Goal: Transaction & Acquisition: Purchase product/service

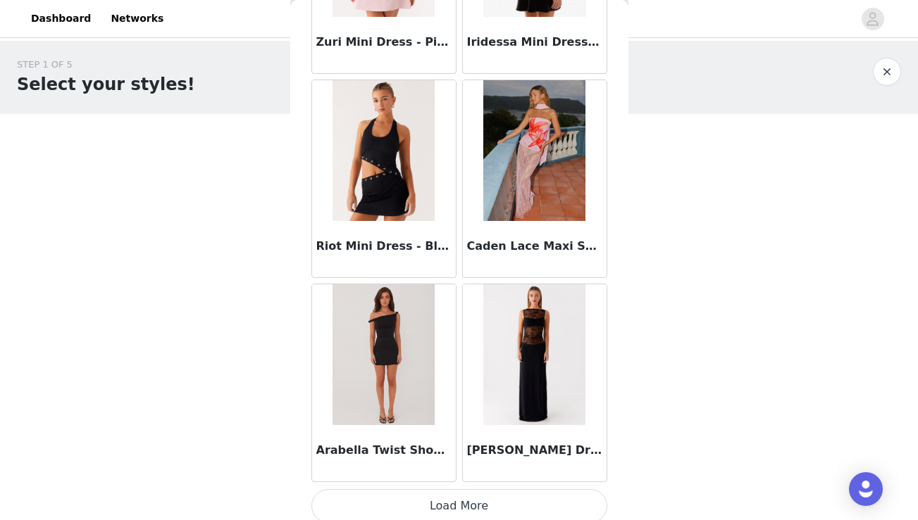
scroll to position [87407, 0]
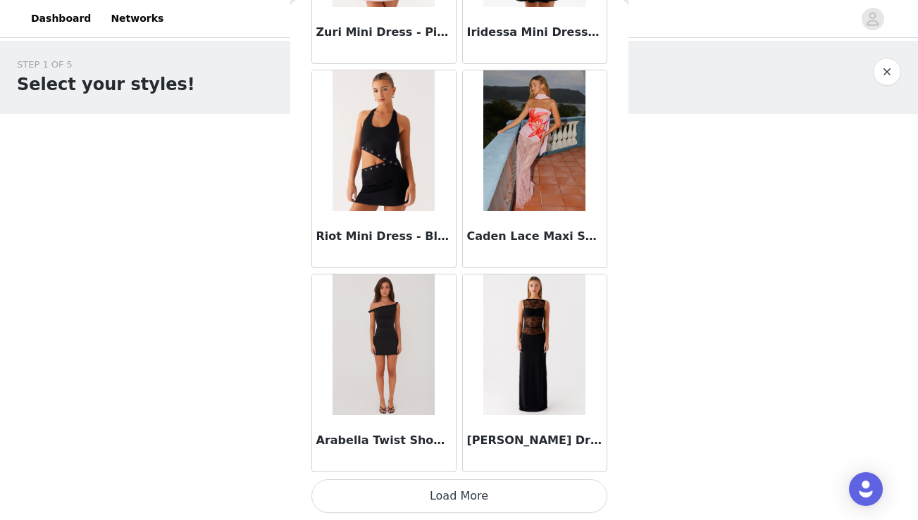
click at [490, 495] on button "Load More" at bounding box center [459, 497] width 296 height 34
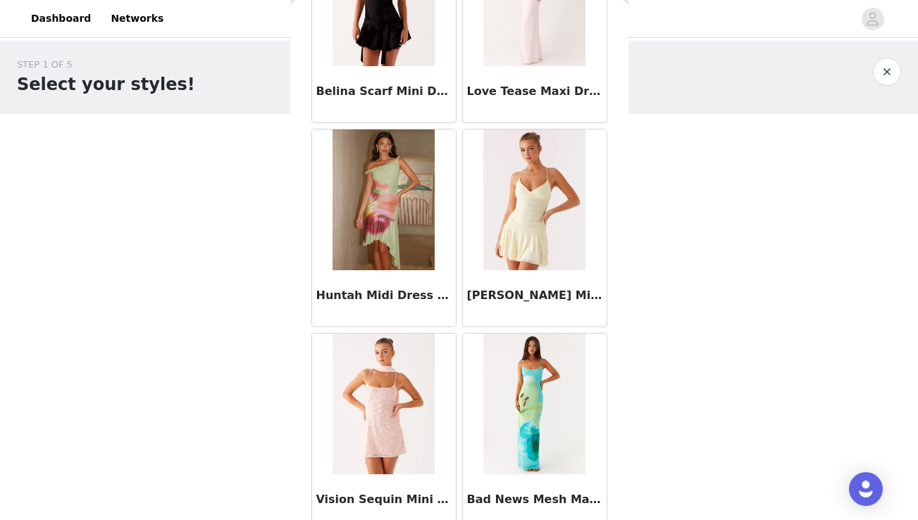
scroll to position [89449, 0]
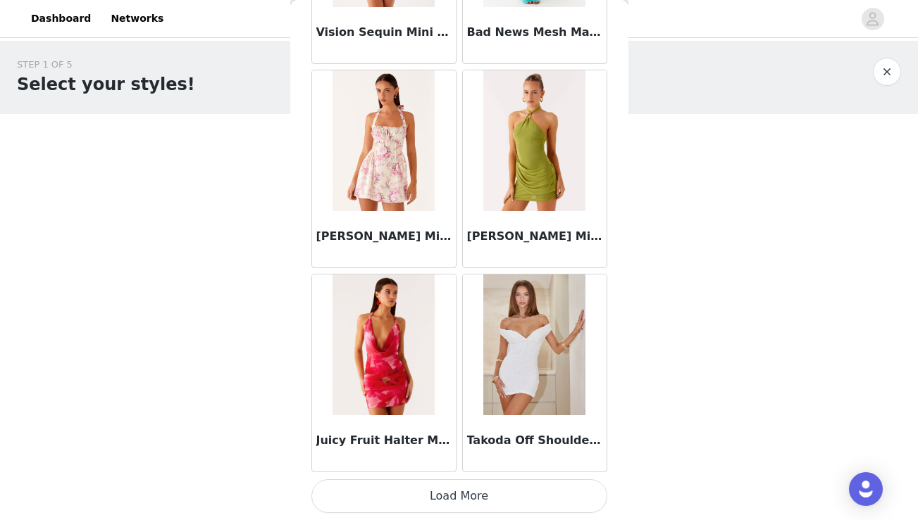
click at [482, 497] on button "Load More" at bounding box center [459, 497] width 296 height 34
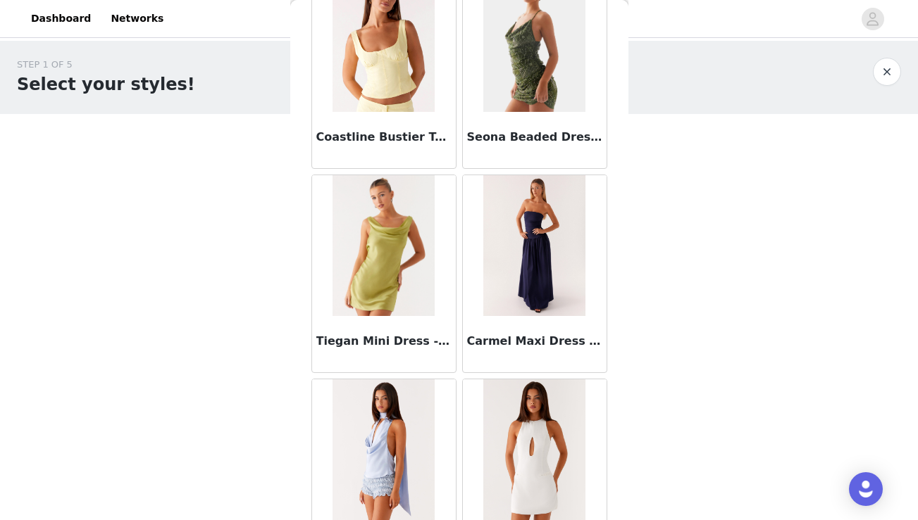
scroll to position [91491, 0]
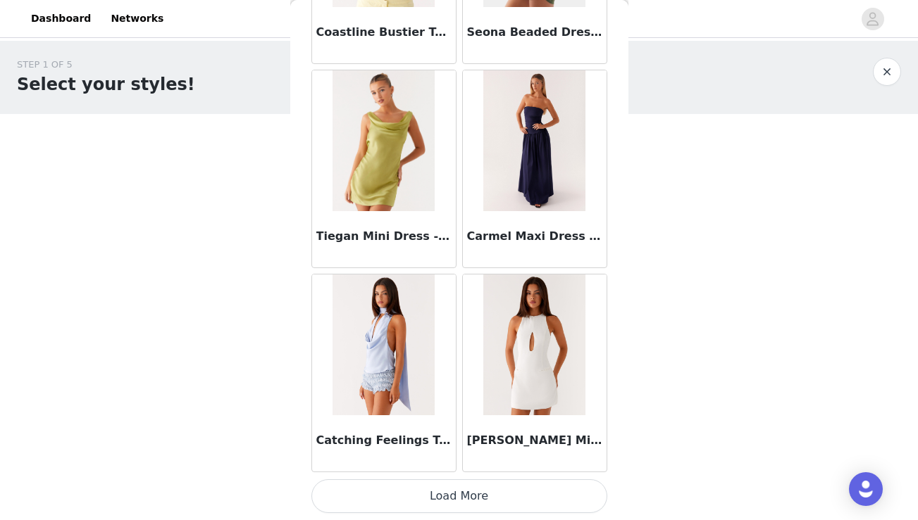
click at [482, 497] on button "Load More" at bounding box center [459, 497] width 296 height 34
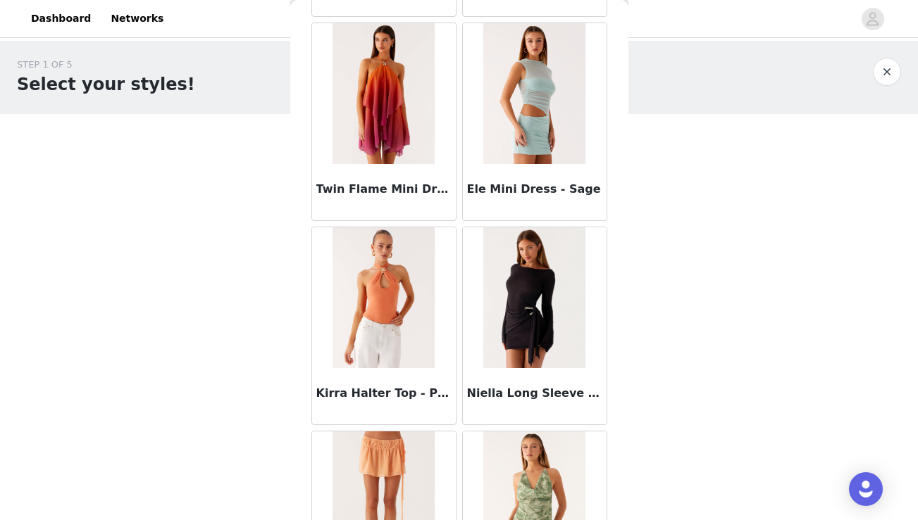
scroll to position [93533, 0]
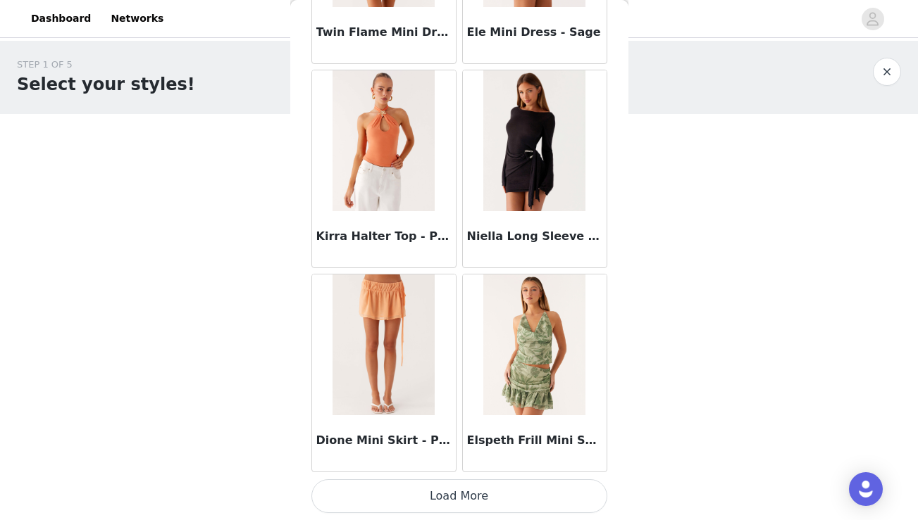
click at [473, 499] on button "Load More" at bounding box center [459, 497] width 296 height 34
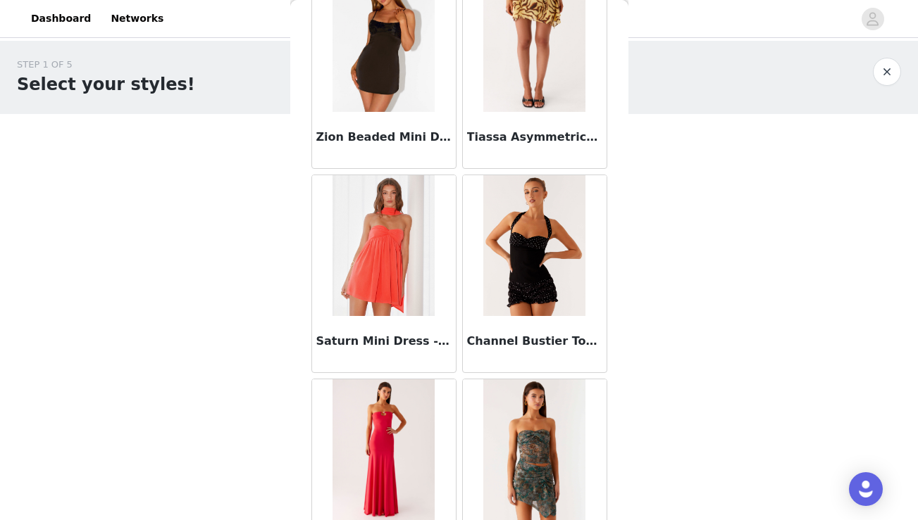
scroll to position [95576, 0]
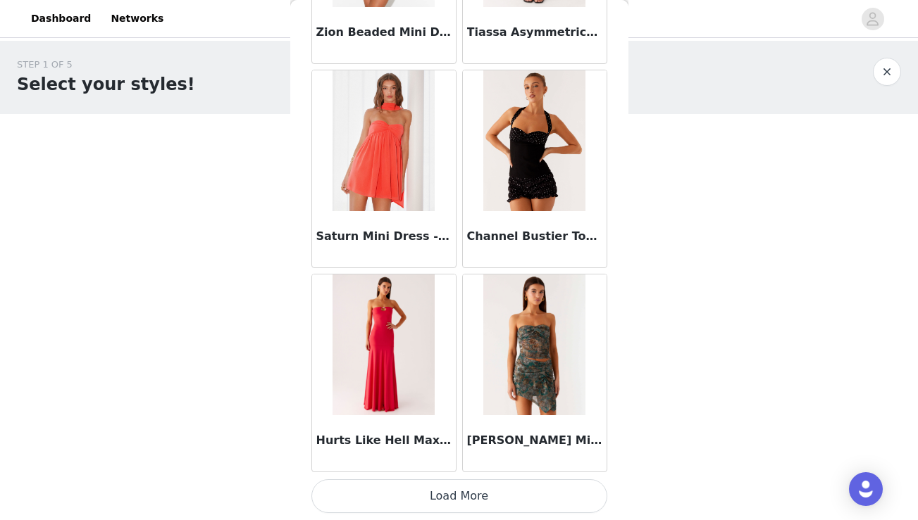
click at [495, 495] on button "Load More" at bounding box center [459, 497] width 296 height 34
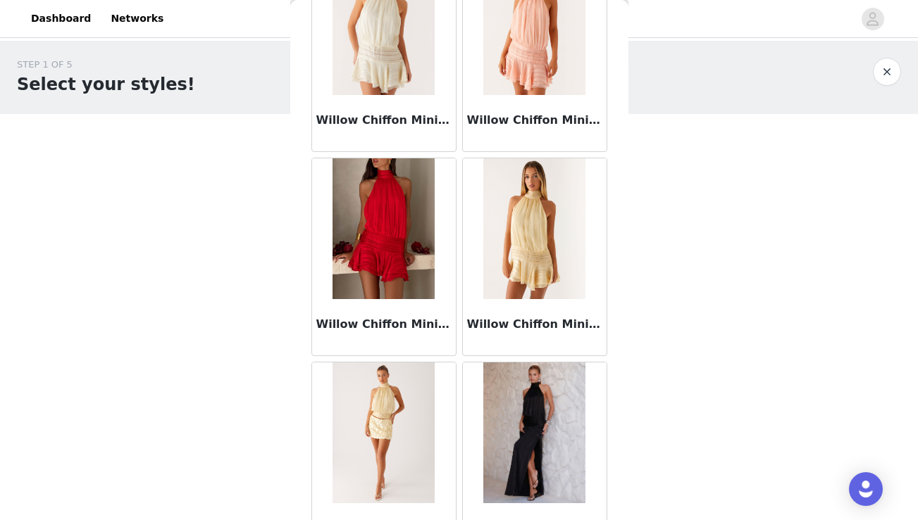
scroll to position [85051, 0]
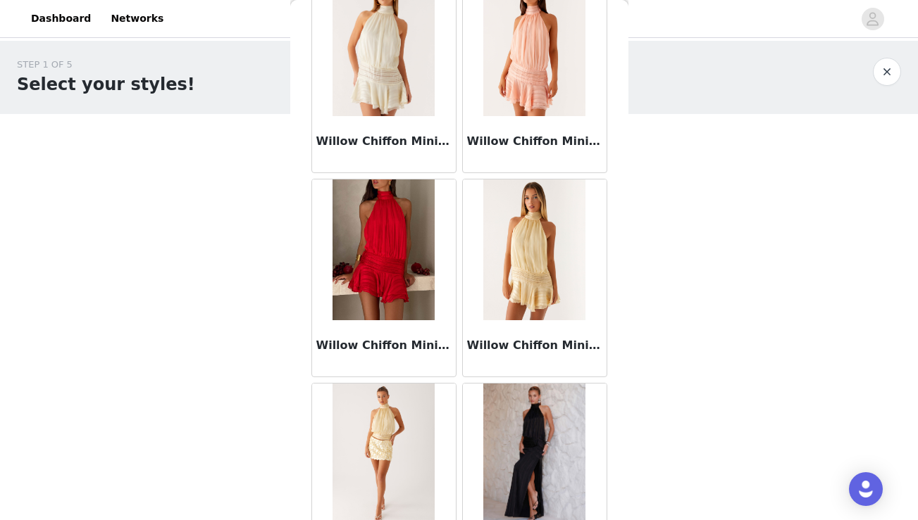
click at [515, 284] on img at bounding box center [534, 250] width 102 height 141
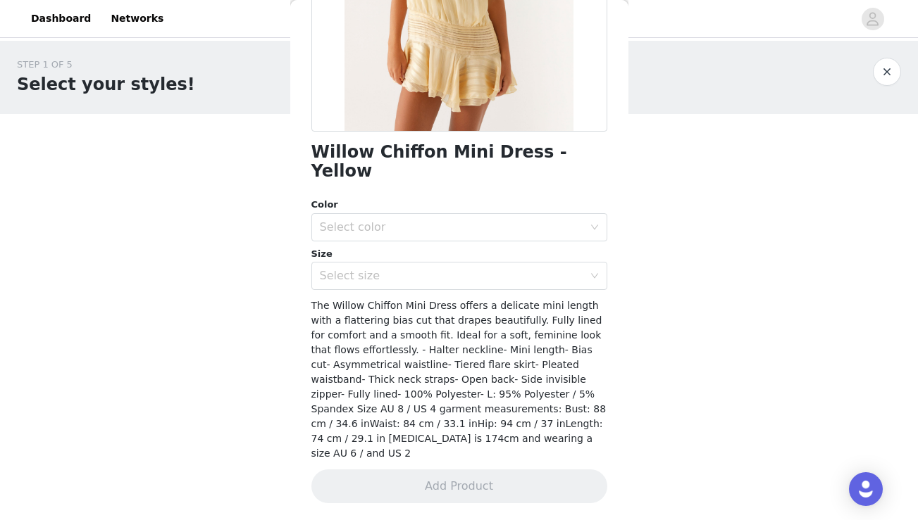
scroll to position [222, 0]
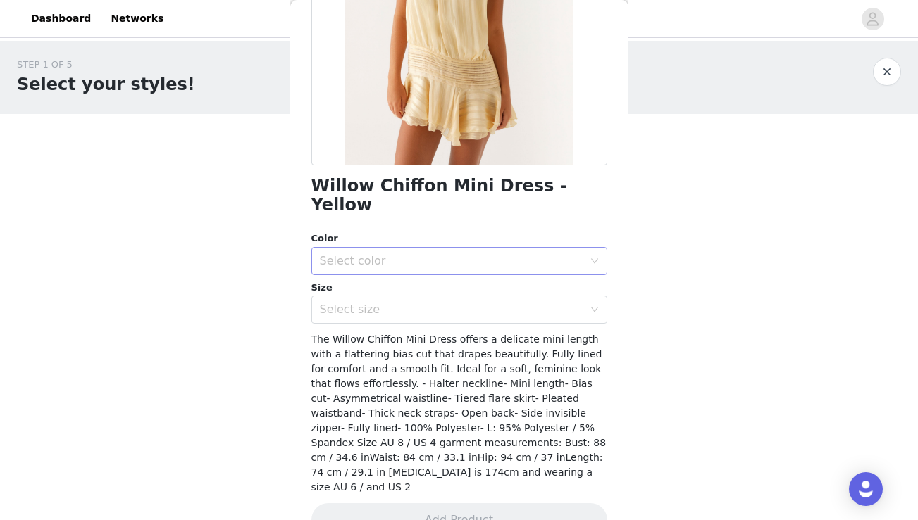
click at [396, 254] on div "Select color" at bounding box center [451, 261] width 263 height 14
click at [377, 268] on li "Yellow" at bounding box center [459, 273] width 296 height 23
click at [373, 303] on div "Select size" at bounding box center [451, 310] width 263 height 14
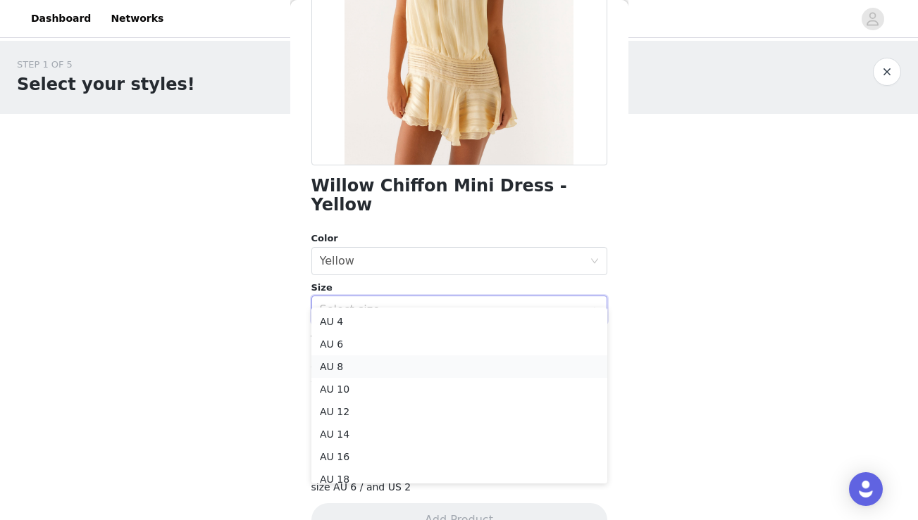
click at [350, 365] on li "AU 8" at bounding box center [459, 367] width 296 height 23
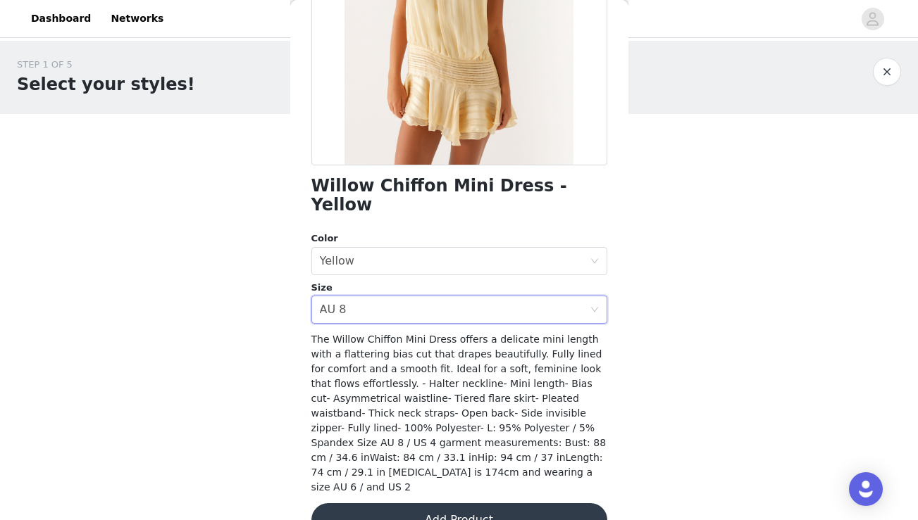
click at [418, 504] on button "Add Product" at bounding box center [459, 521] width 296 height 34
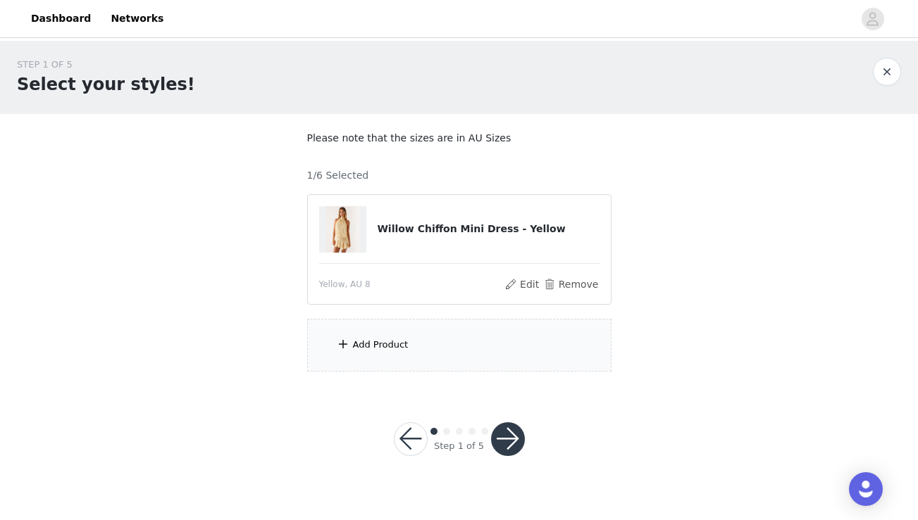
click at [391, 343] on div "Add Product" at bounding box center [381, 345] width 56 height 14
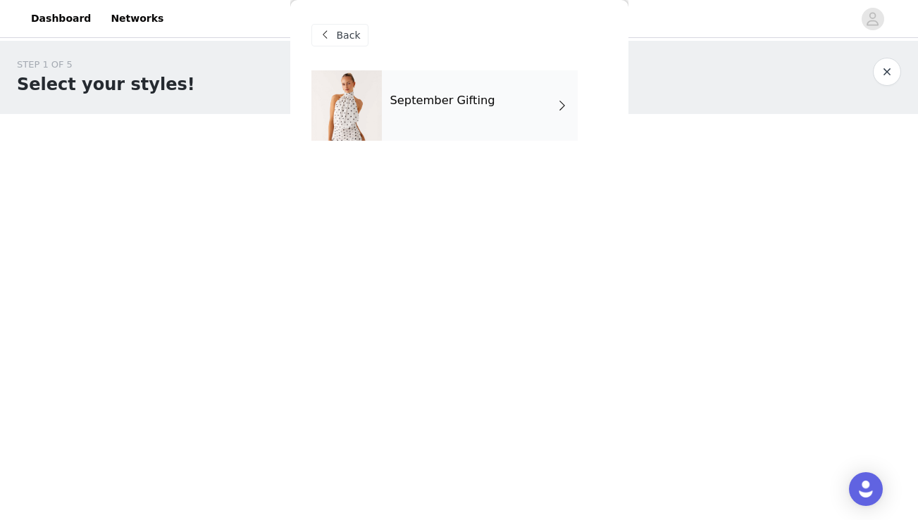
click at [408, 107] on div "September Gifting" at bounding box center [480, 105] width 196 height 70
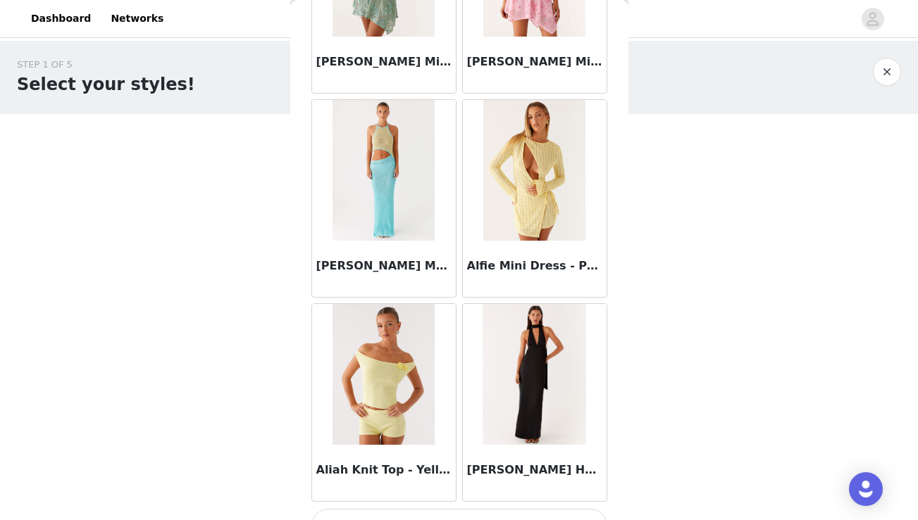
scroll to position [1634, 0]
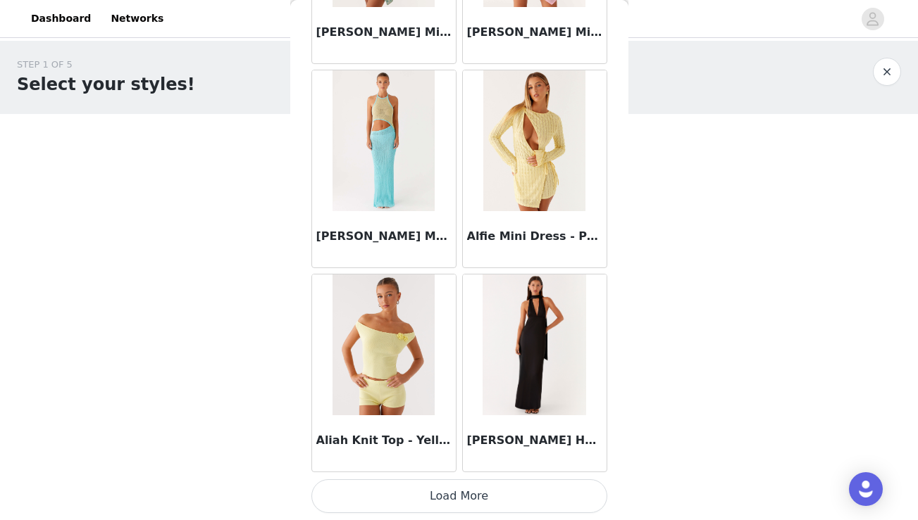
click at [468, 502] on button "Load More" at bounding box center [459, 497] width 296 height 34
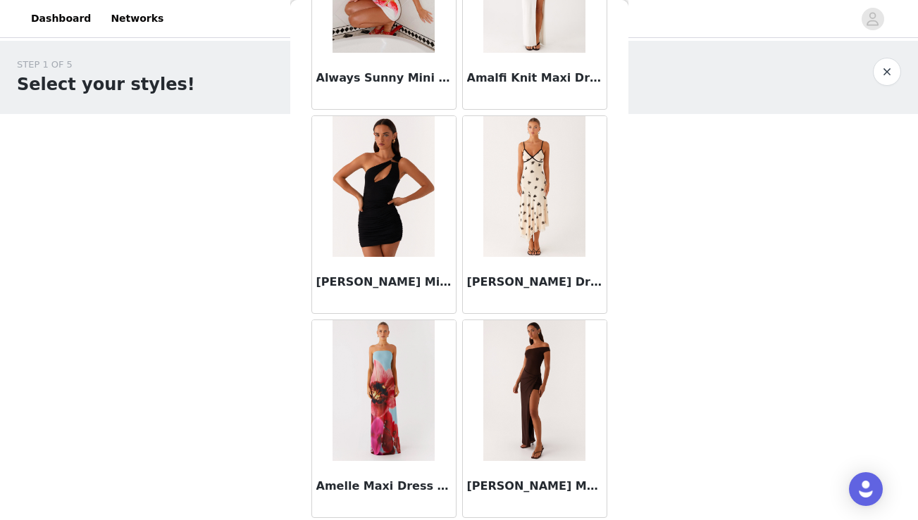
scroll to position [3677, 0]
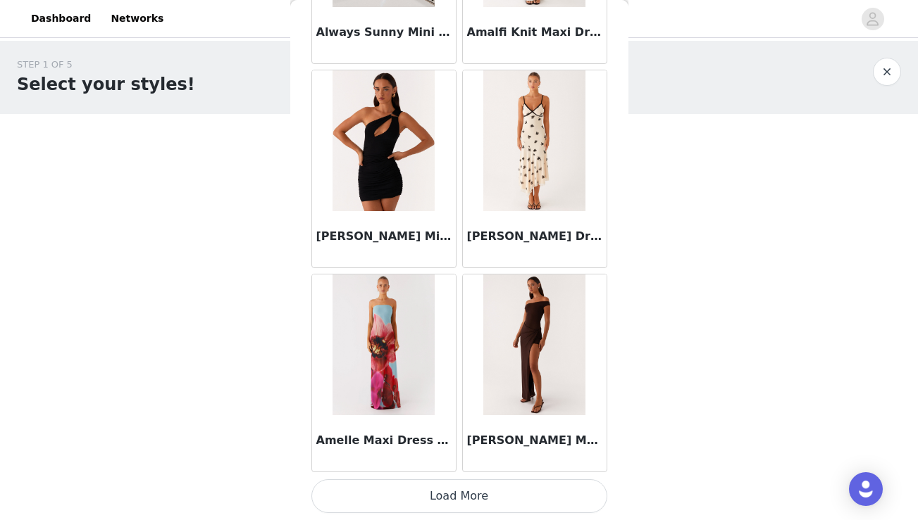
click at [469, 492] on button "Load More" at bounding box center [459, 497] width 296 height 34
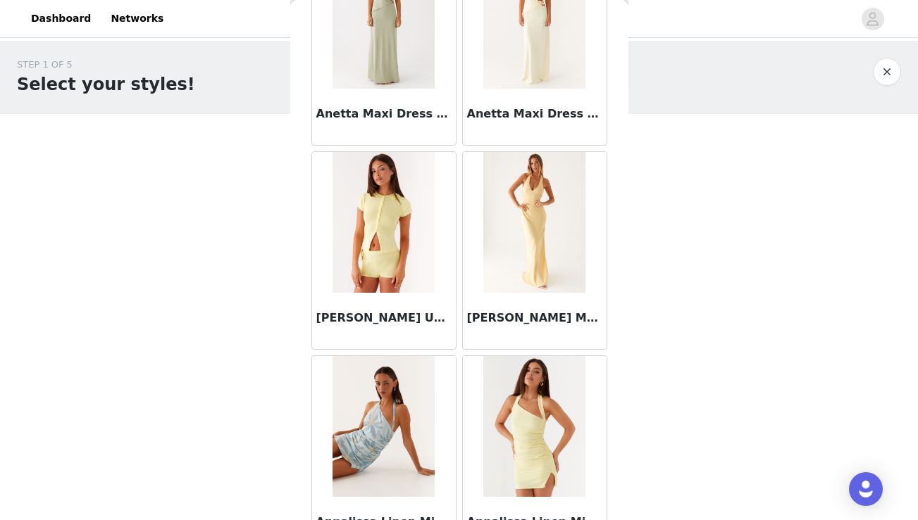
scroll to position [5719, 0]
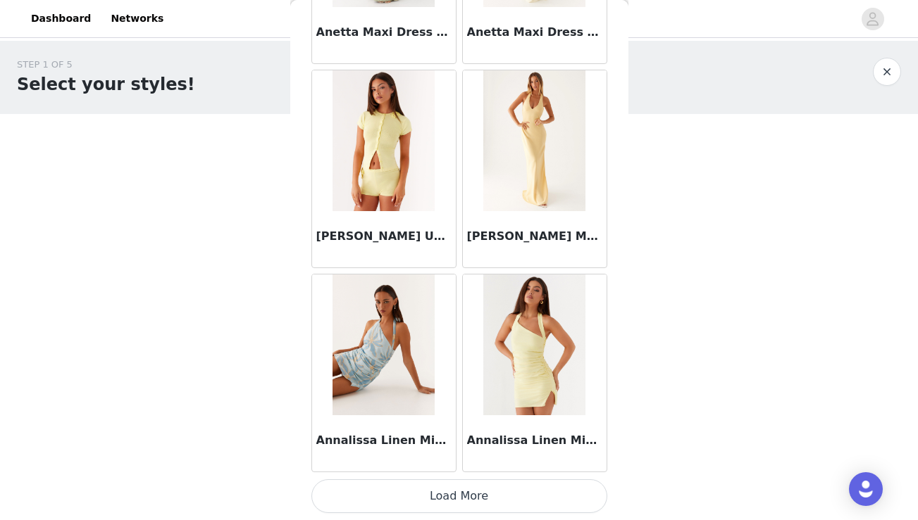
click at [459, 489] on button "Load More" at bounding box center [459, 497] width 296 height 34
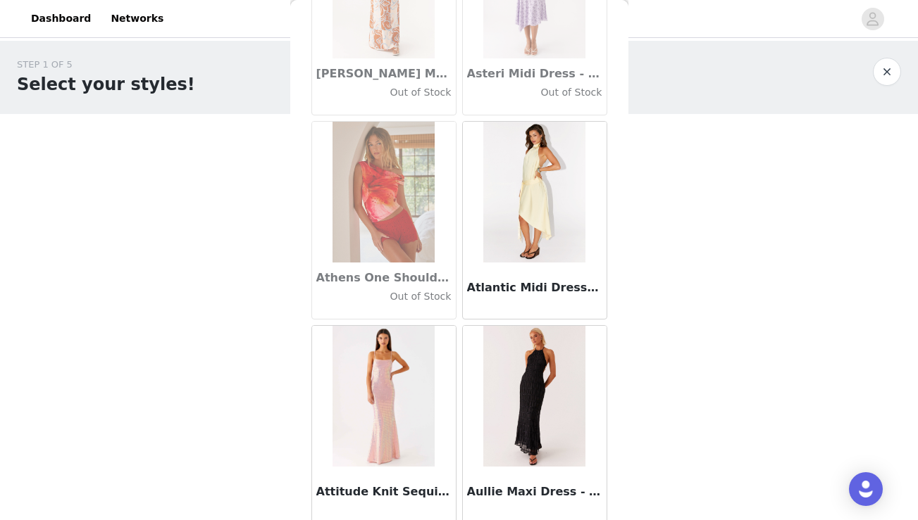
scroll to position [7761, 0]
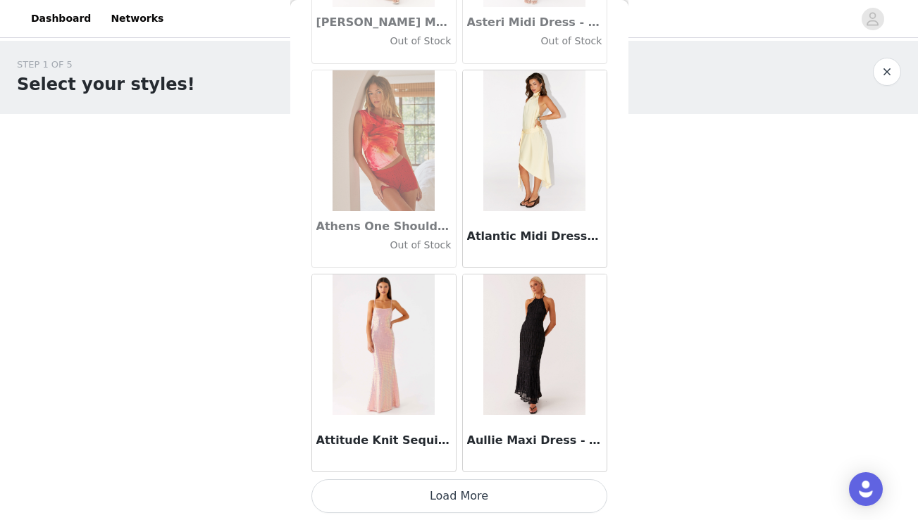
click at [454, 487] on button "Load More" at bounding box center [459, 497] width 296 height 34
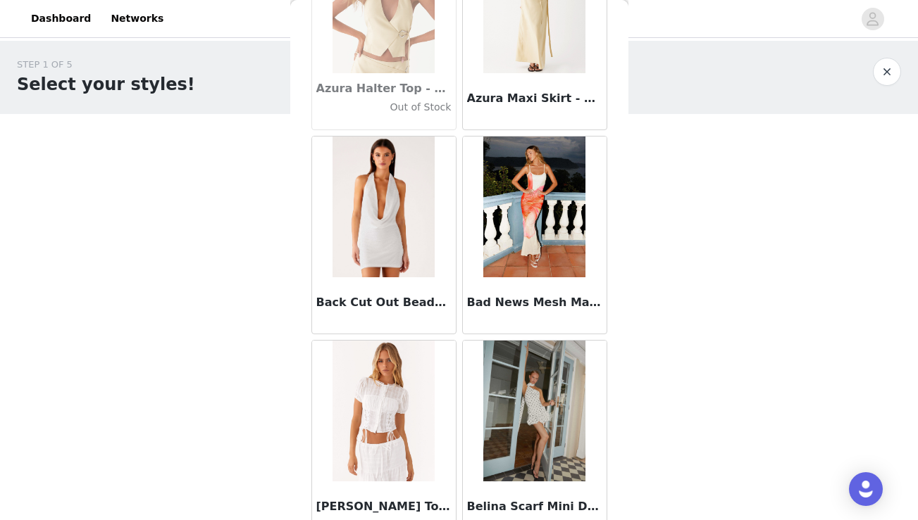
scroll to position [9803, 0]
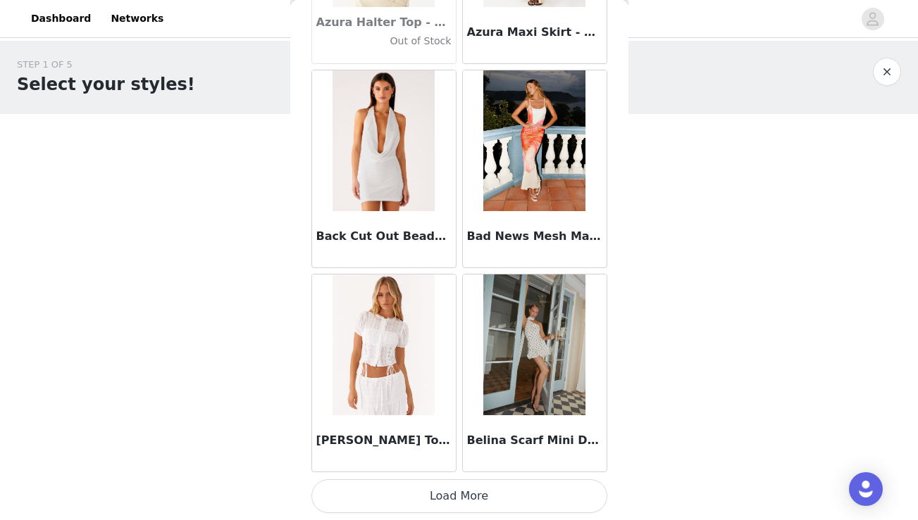
click at [451, 498] on button "Load More" at bounding box center [459, 497] width 296 height 34
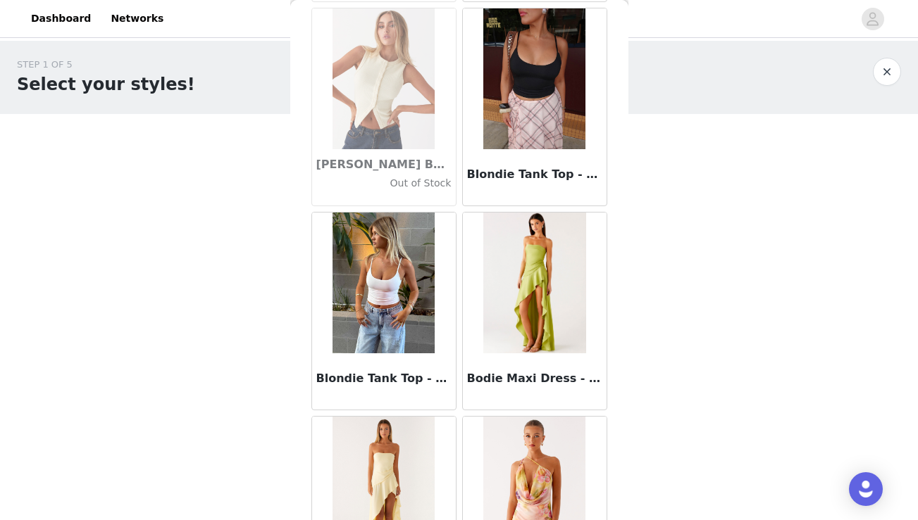
scroll to position [11845, 0]
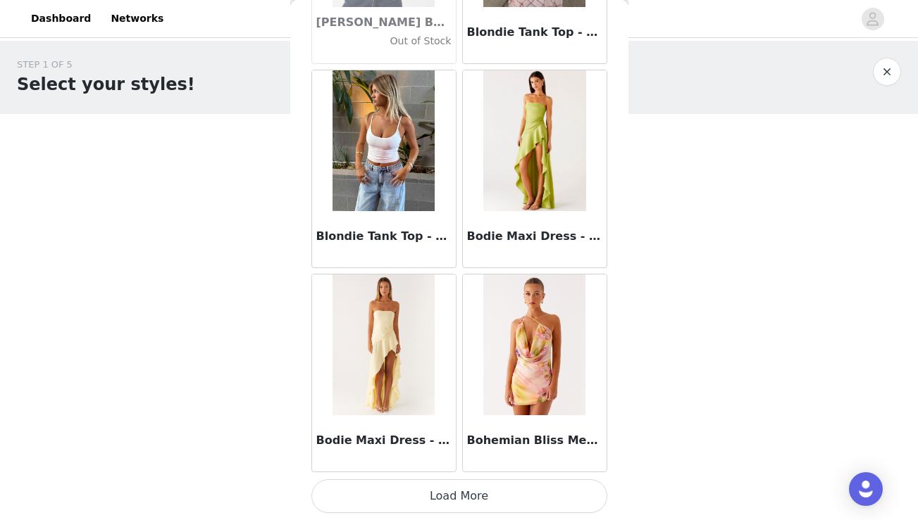
click at [462, 501] on button "Load More" at bounding box center [459, 497] width 296 height 34
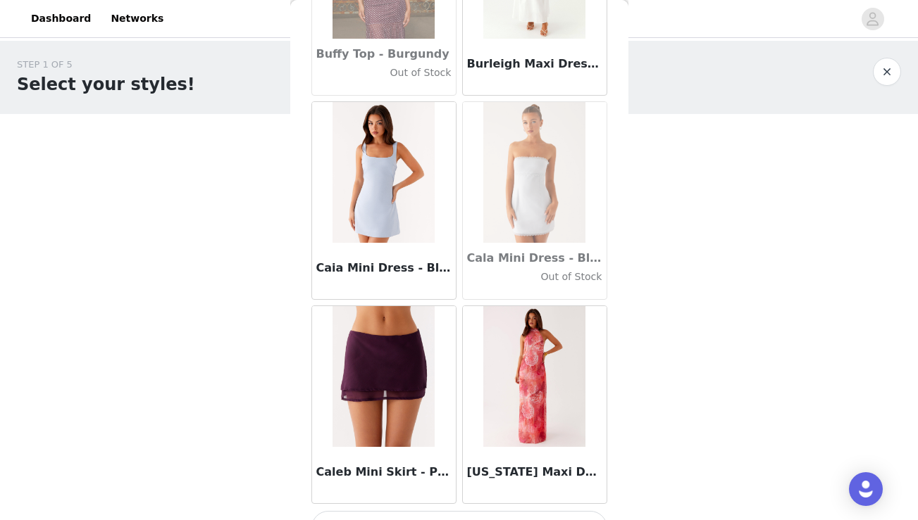
scroll to position [13888, 0]
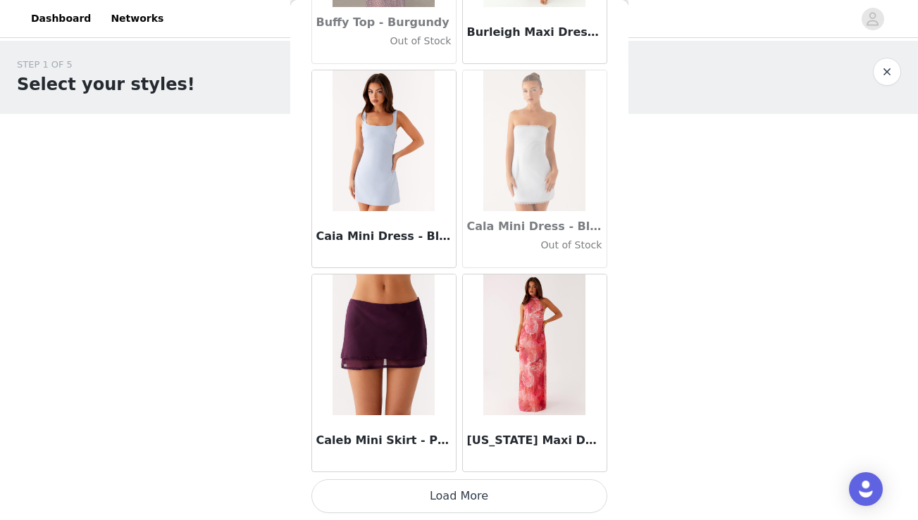
click at [475, 491] on button "Load More" at bounding box center [459, 497] width 296 height 34
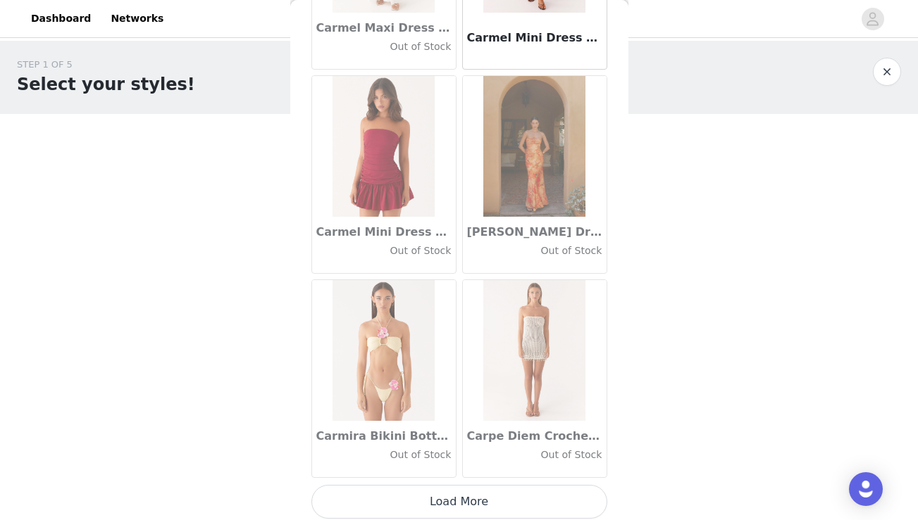
scroll to position [15930, 0]
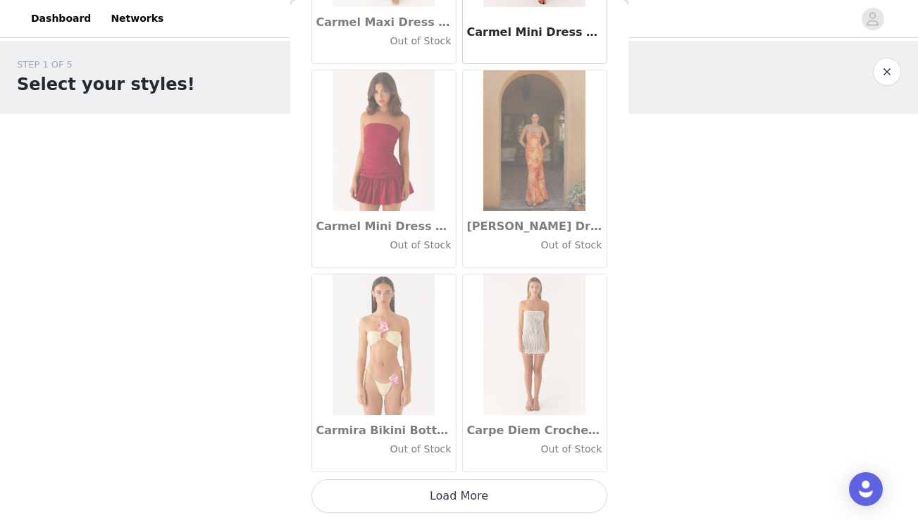
click at [449, 496] on button "Load More" at bounding box center [459, 497] width 296 height 34
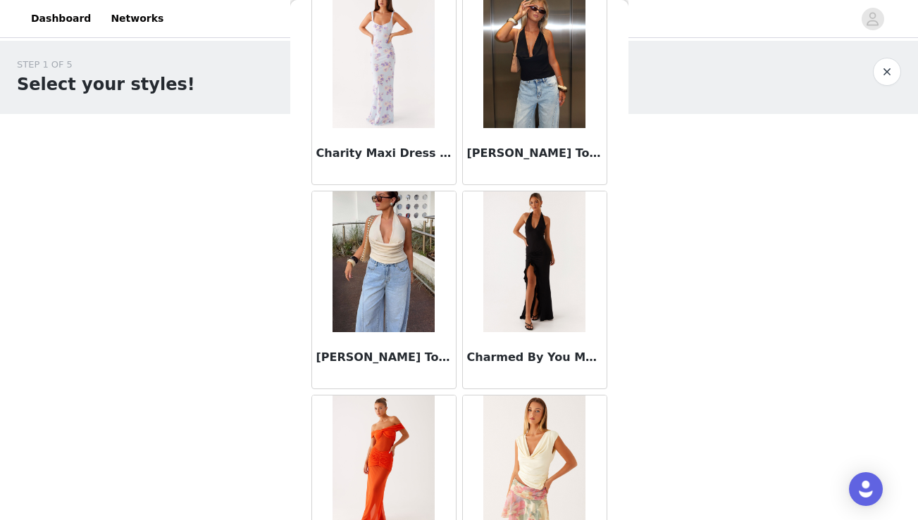
scroll to position [17972, 0]
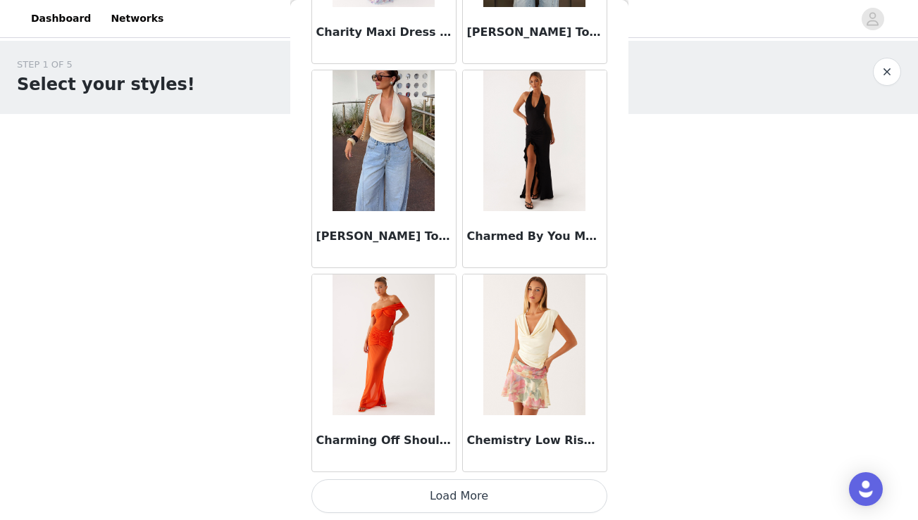
click at [480, 495] on button "Load More" at bounding box center [459, 497] width 296 height 34
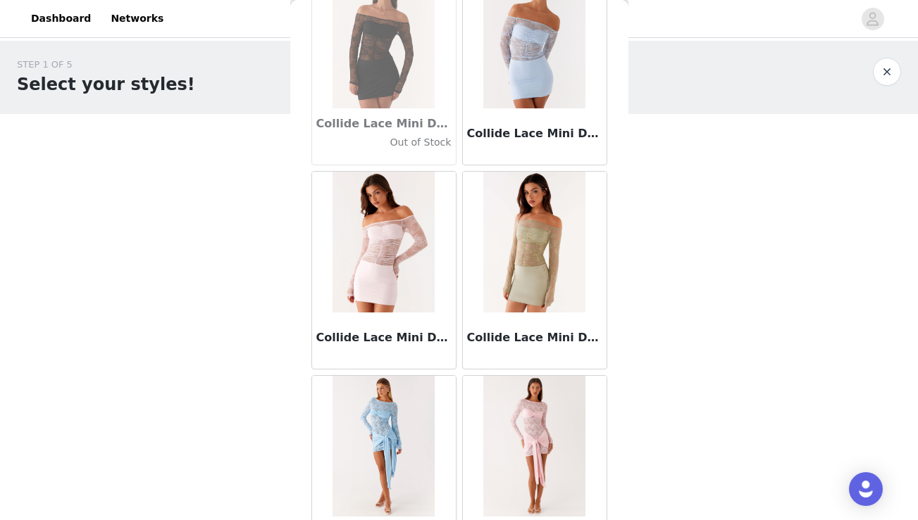
scroll to position [20014, 0]
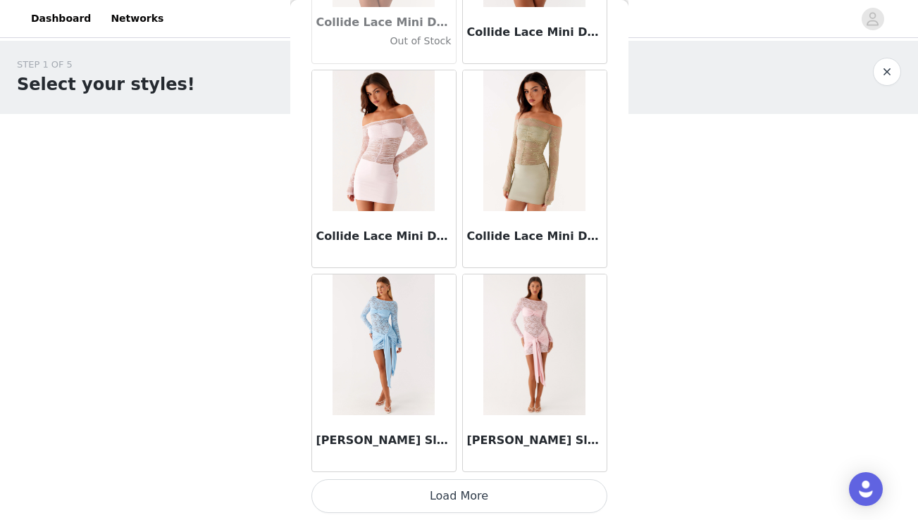
click at [453, 501] on button "Load More" at bounding box center [459, 497] width 296 height 34
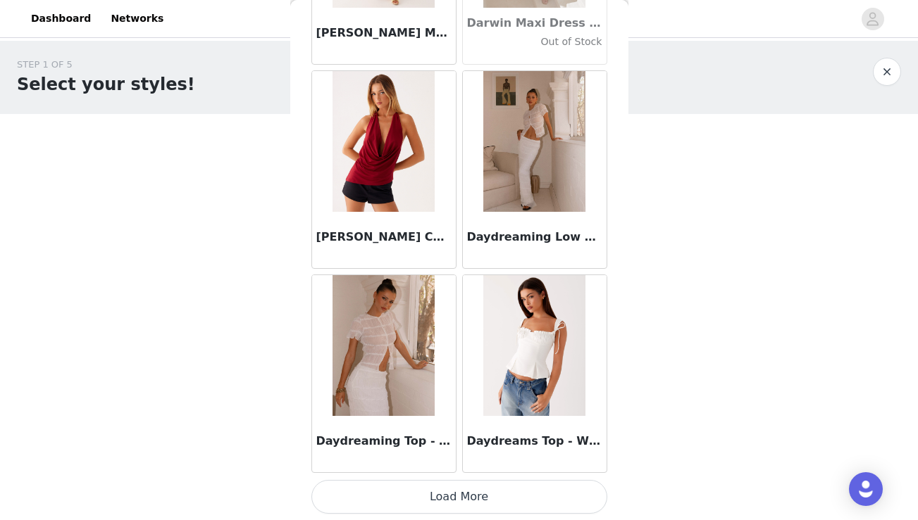
scroll to position [22056, 0]
click at [458, 495] on button "Load More" at bounding box center [459, 497] width 296 height 34
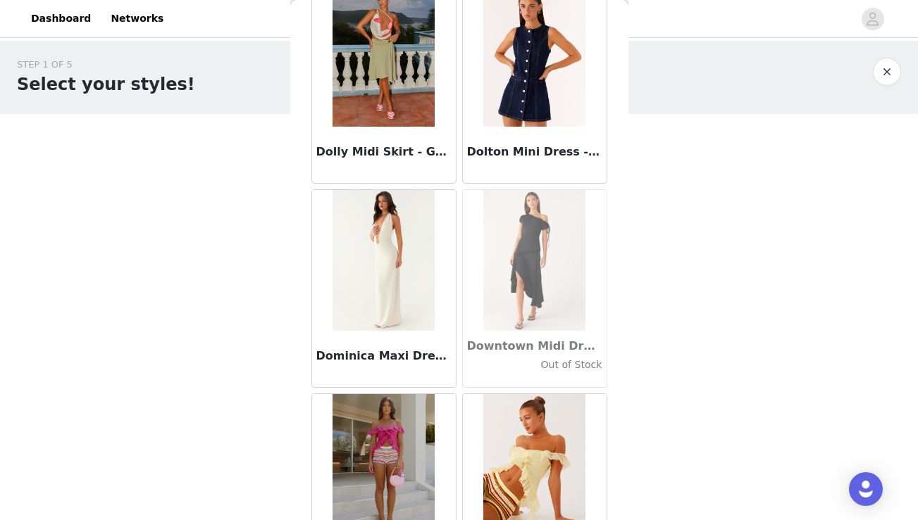
scroll to position [23776, 0]
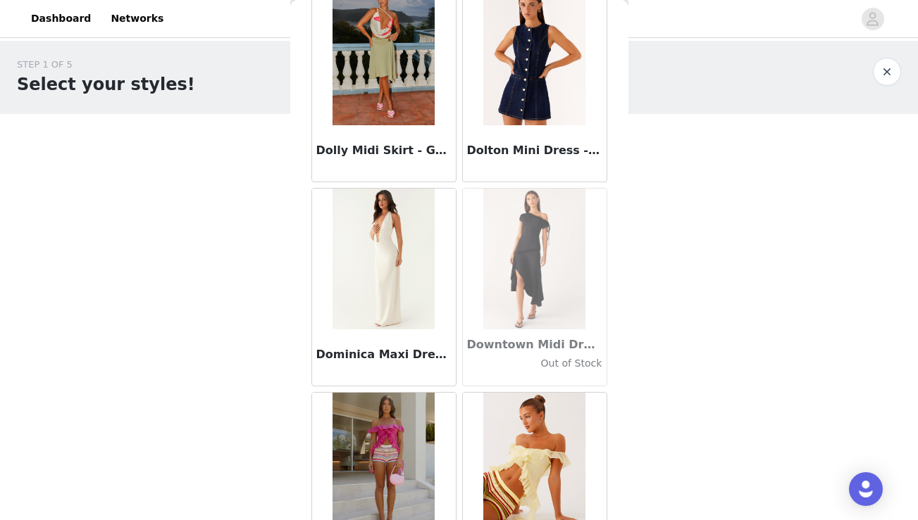
click at [387, 63] on img at bounding box center [383, 55] width 102 height 141
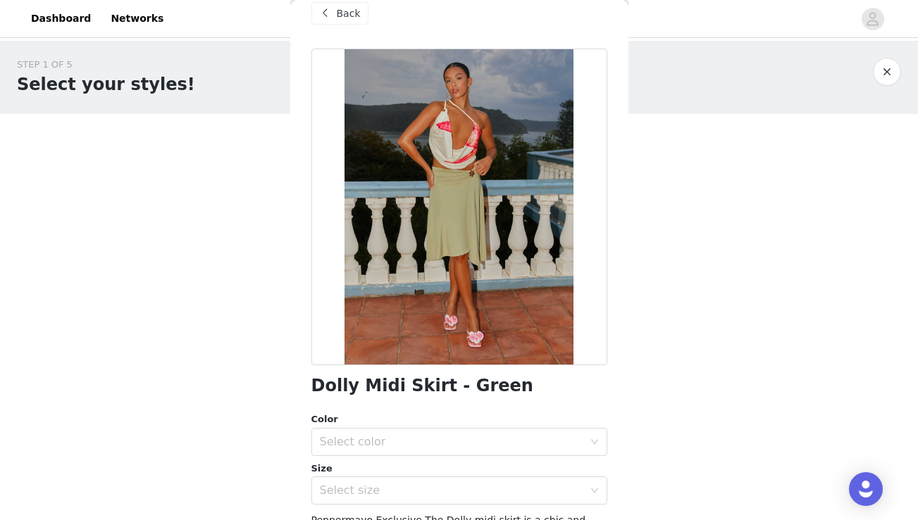
scroll to position [25, 0]
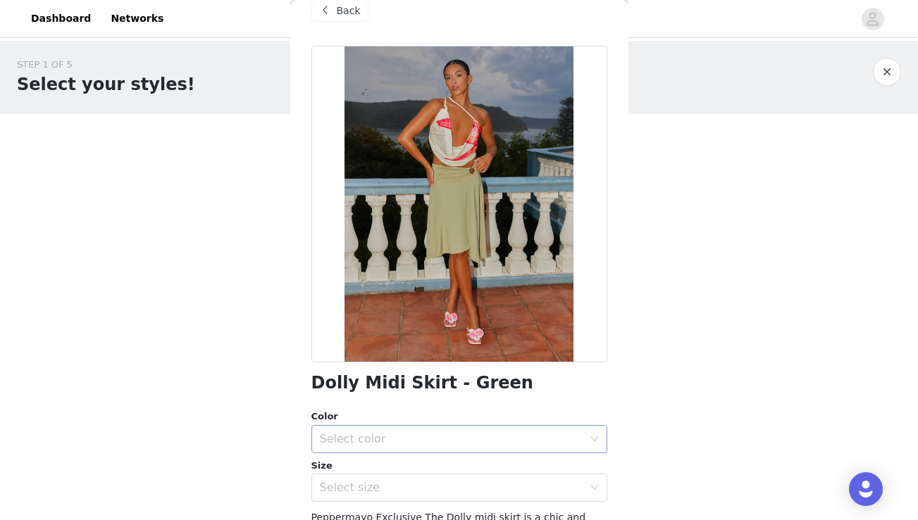
click at [455, 427] on div "Select color" at bounding box center [455, 439] width 270 height 27
click at [420, 462] on li "Green" at bounding box center [459, 470] width 296 height 23
click at [413, 485] on div "Select size" at bounding box center [451, 488] width 263 height 14
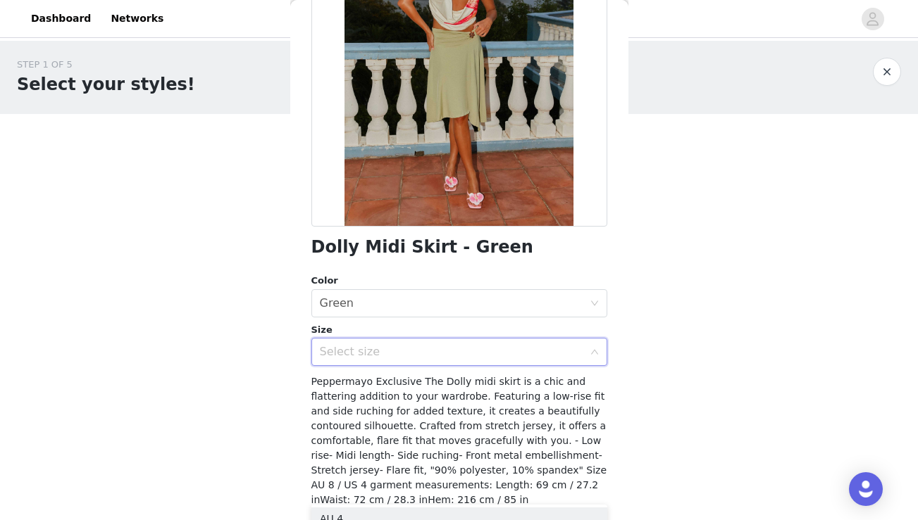
scroll to position [179, 0]
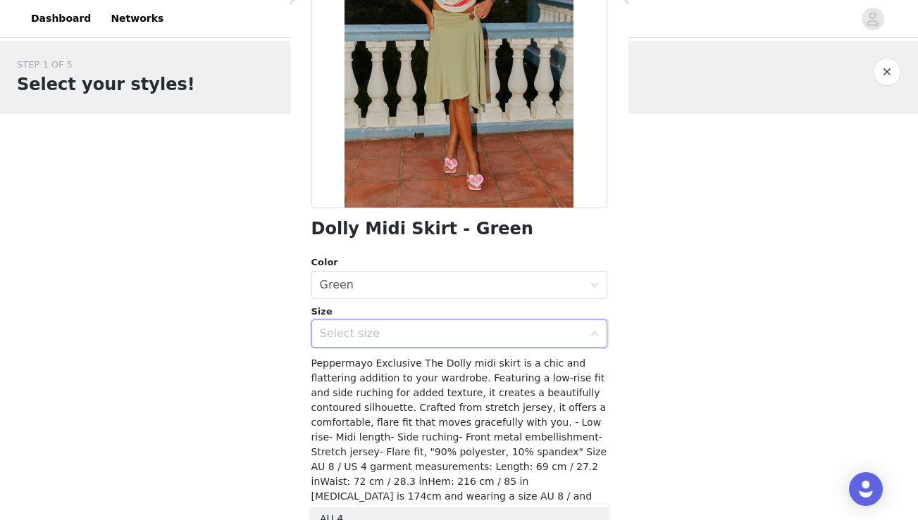
click at [438, 327] on div "Select size" at bounding box center [451, 334] width 263 height 14
click at [594, 330] on icon "icon: down" at bounding box center [594, 334] width 8 height 8
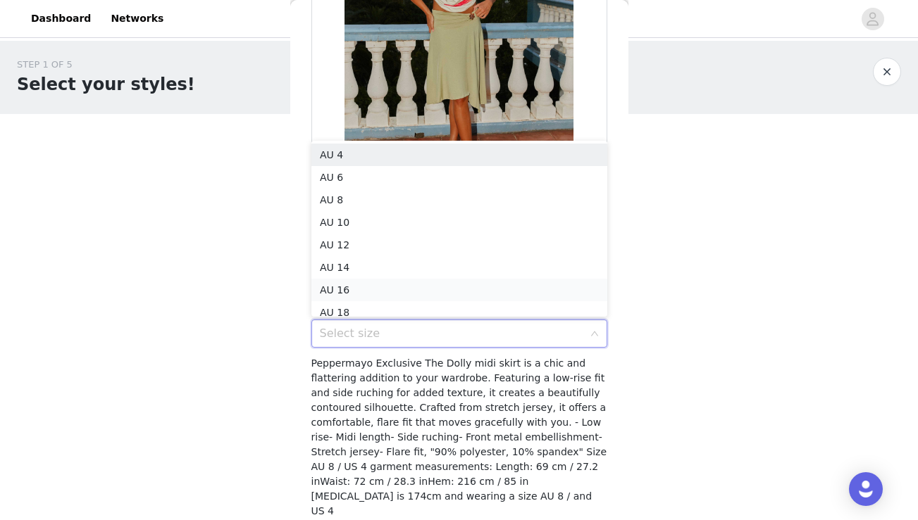
scroll to position [7, 0]
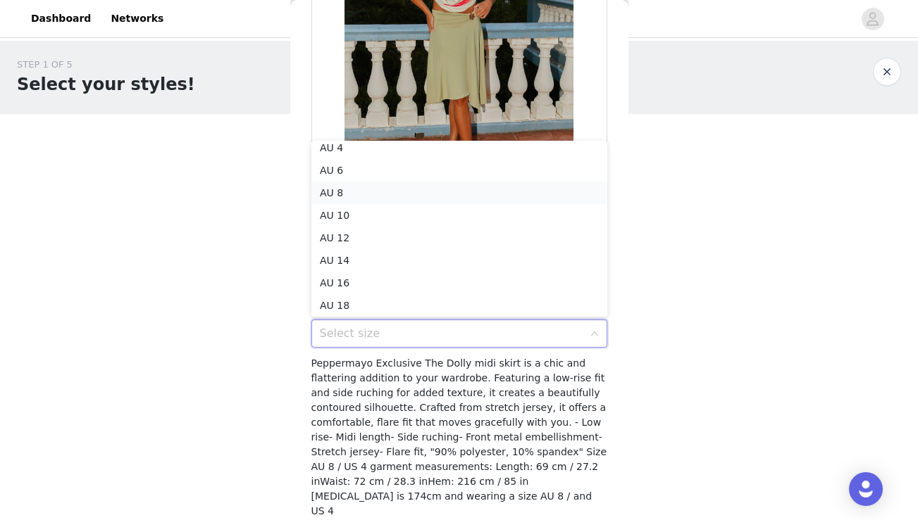
click at [368, 194] on li "AU 8" at bounding box center [459, 193] width 296 height 23
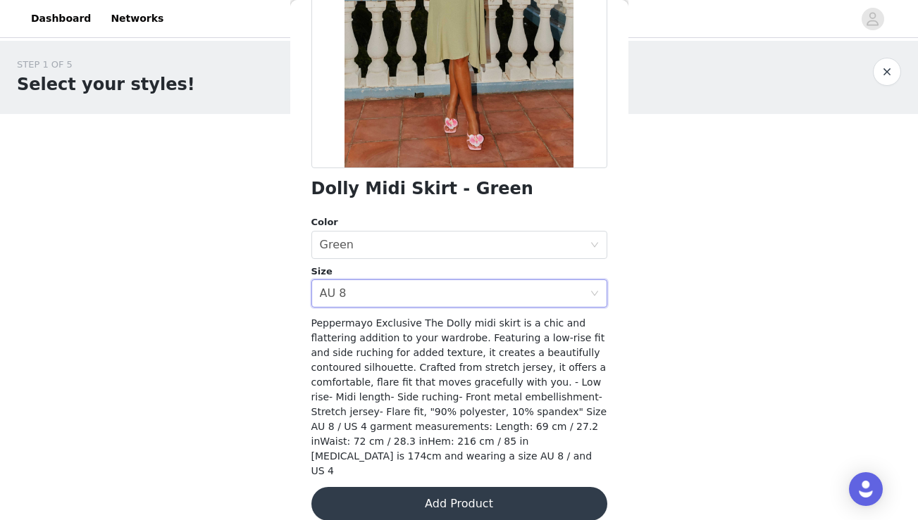
scroll to position [222, 0]
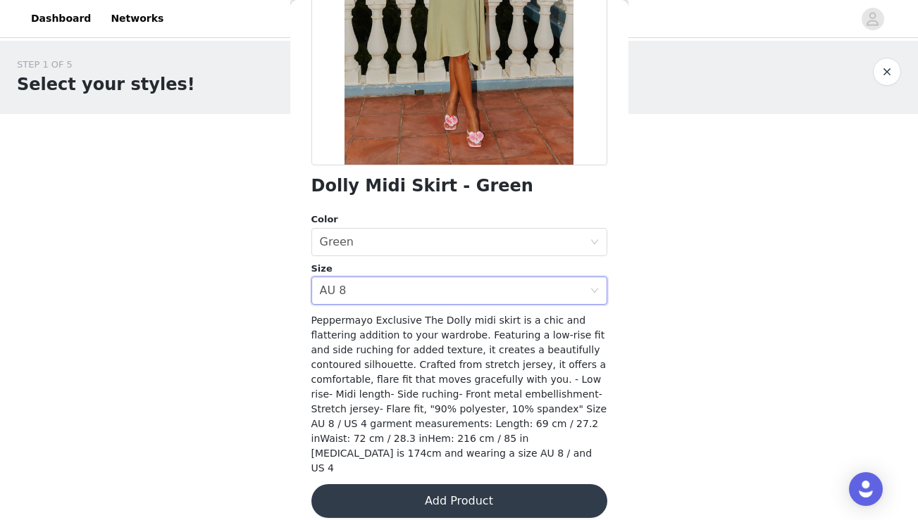
click at [389, 484] on button "Add Product" at bounding box center [459, 501] width 296 height 34
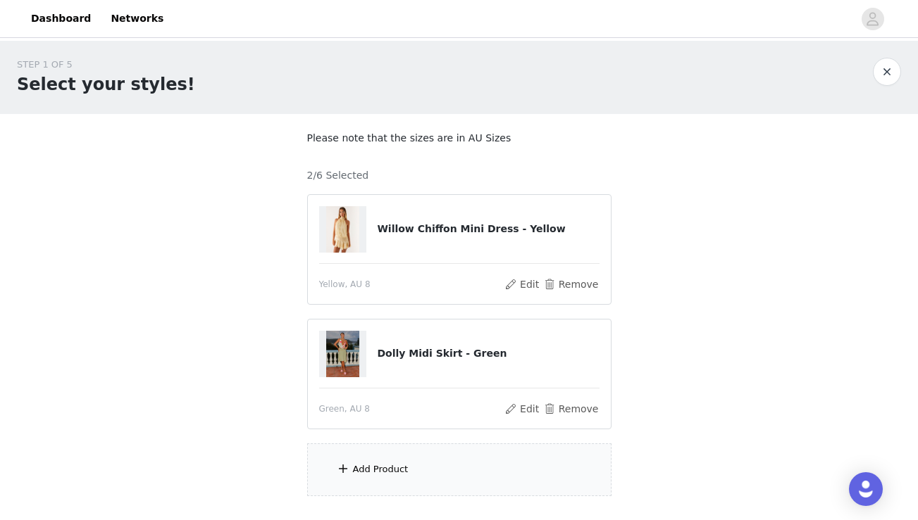
scroll to position [32, 0]
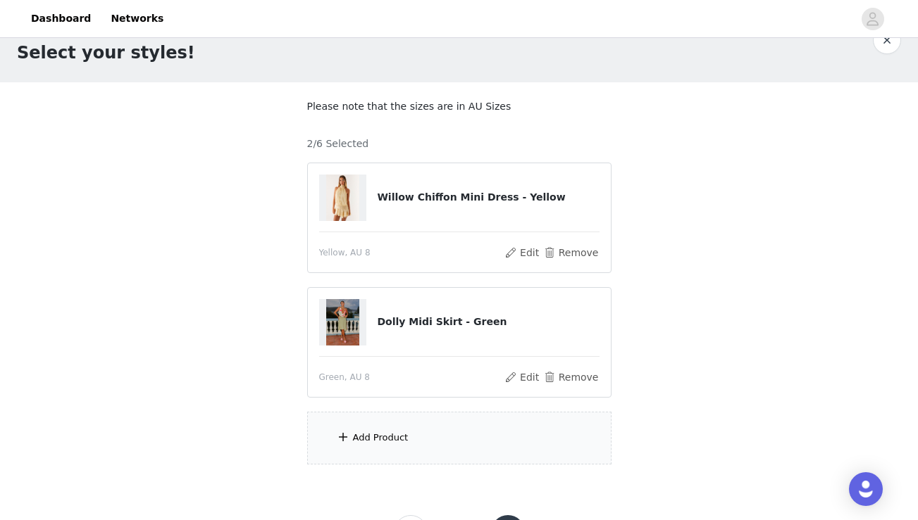
click at [378, 434] on div "Add Product" at bounding box center [381, 438] width 56 height 14
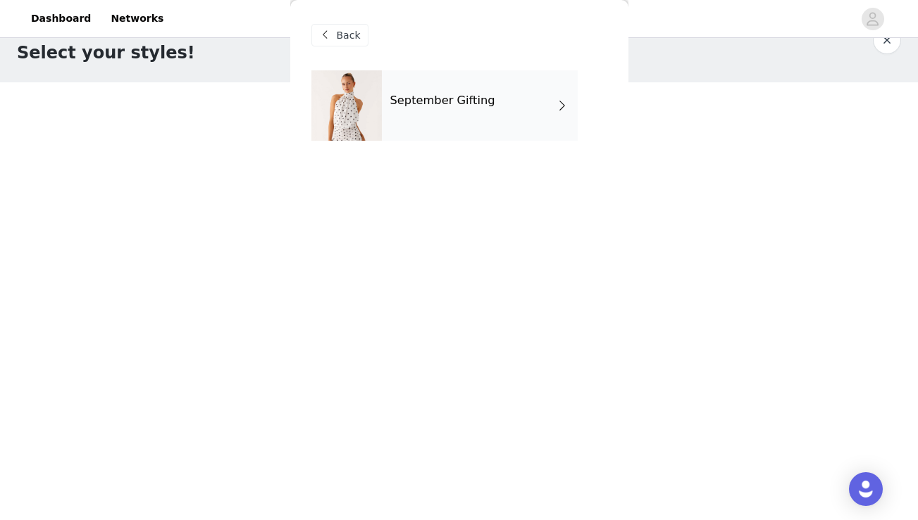
click at [480, 113] on div "September Gifting" at bounding box center [480, 105] width 196 height 70
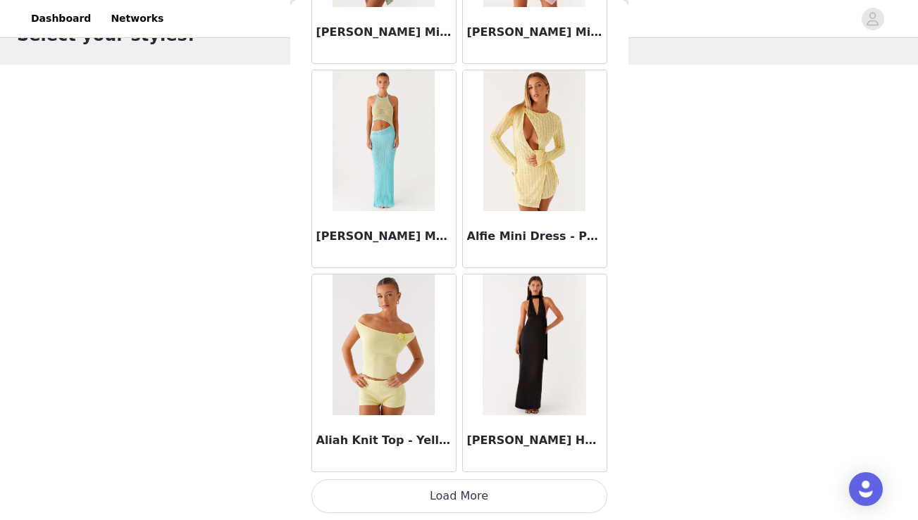
scroll to position [51, 0]
click at [486, 496] on button "Load More" at bounding box center [459, 497] width 296 height 34
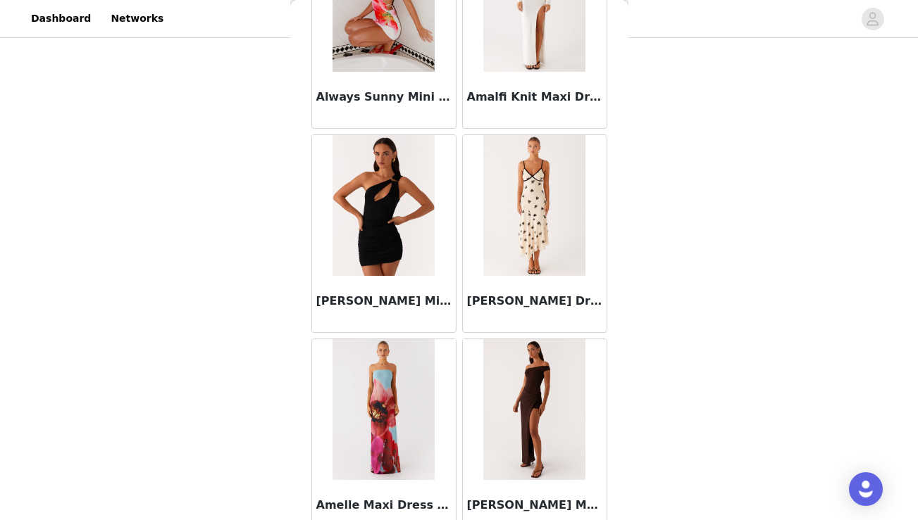
scroll to position [3677, 0]
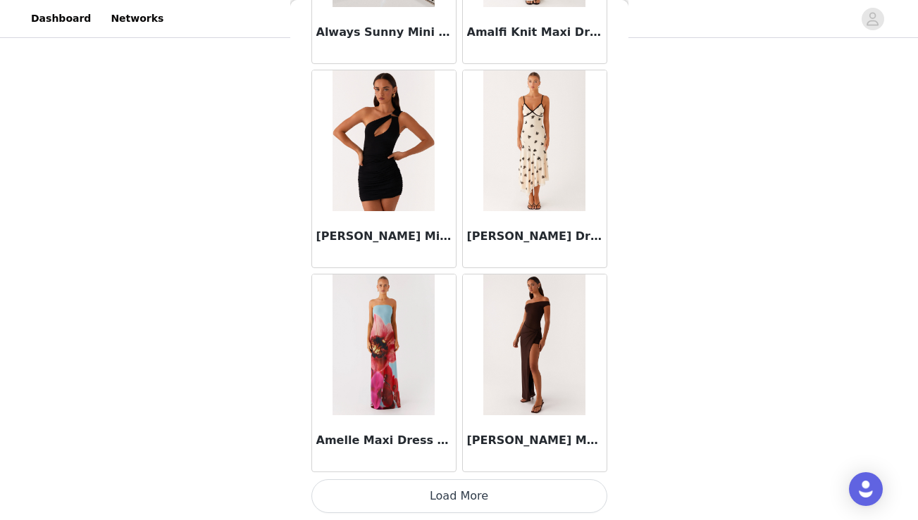
click at [480, 501] on button "Load More" at bounding box center [459, 497] width 296 height 34
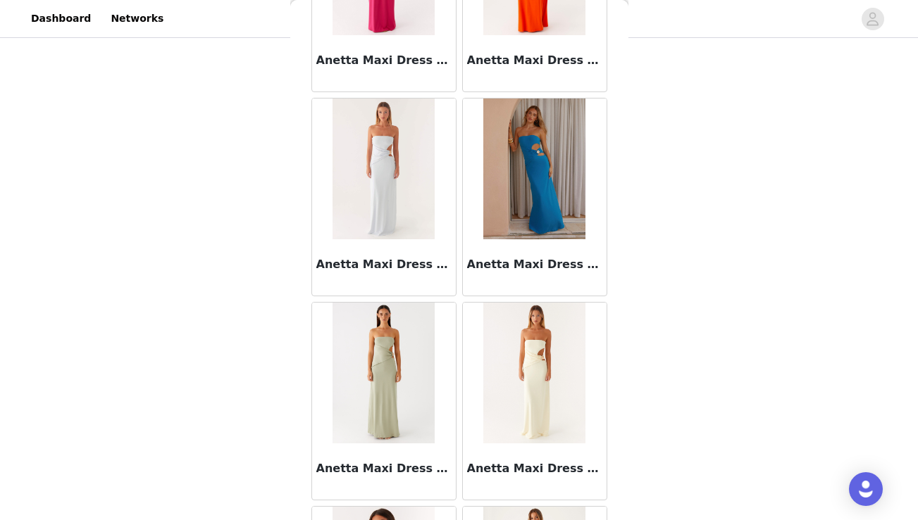
scroll to position [5719, 0]
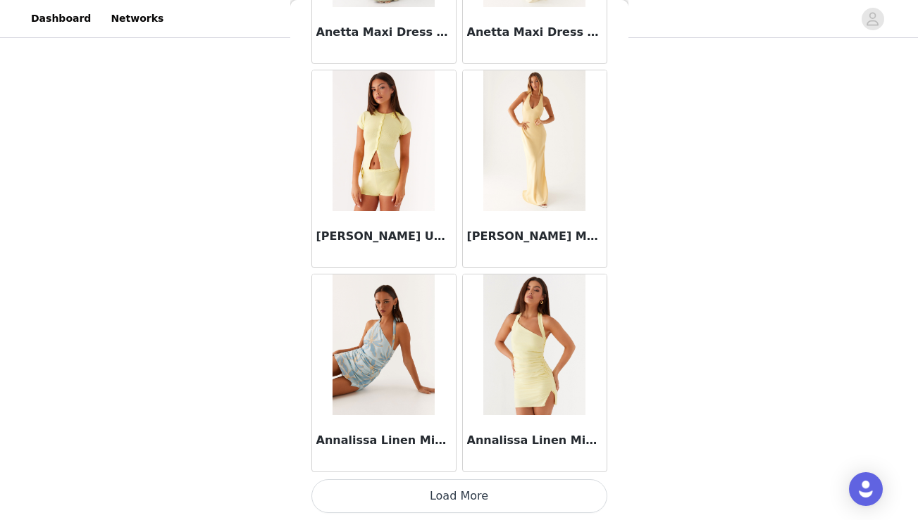
click at [473, 487] on button "Load More" at bounding box center [459, 497] width 296 height 34
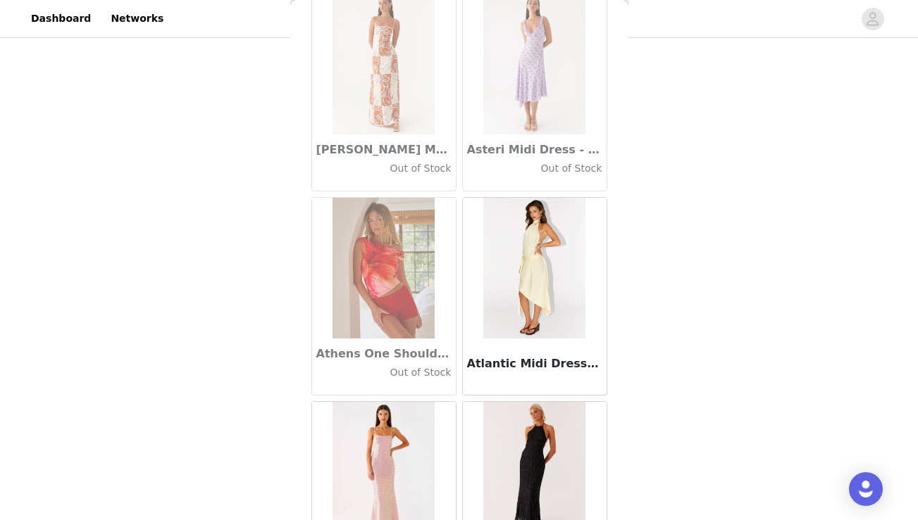
scroll to position [7761, 0]
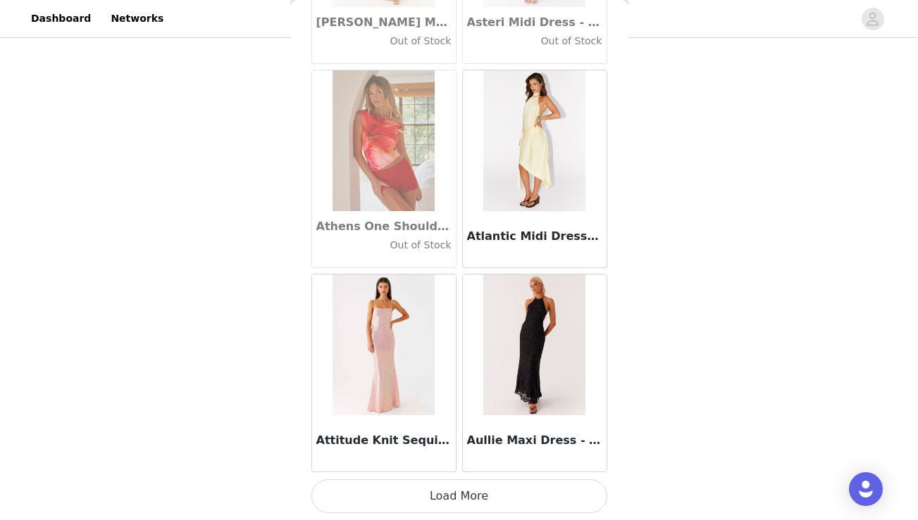
click at [473, 487] on button "Load More" at bounding box center [459, 497] width 296 height 34
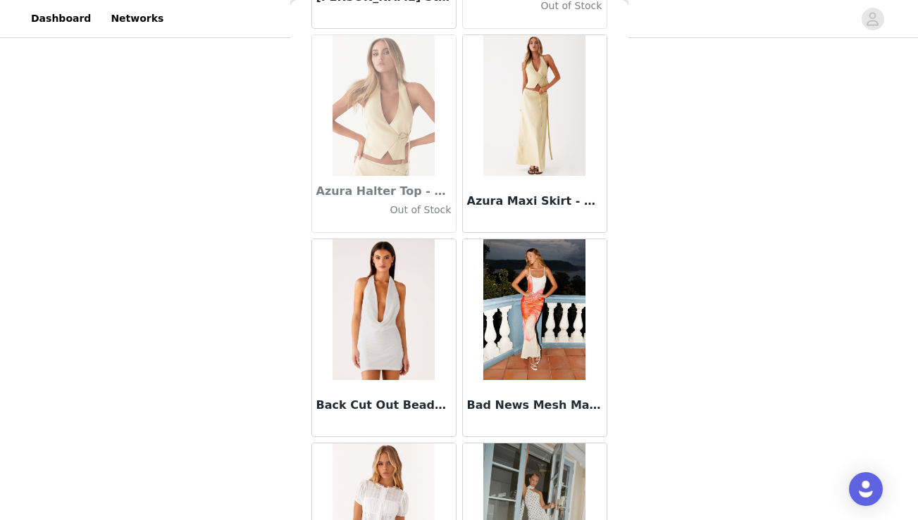
scroll to position [9803, 0]
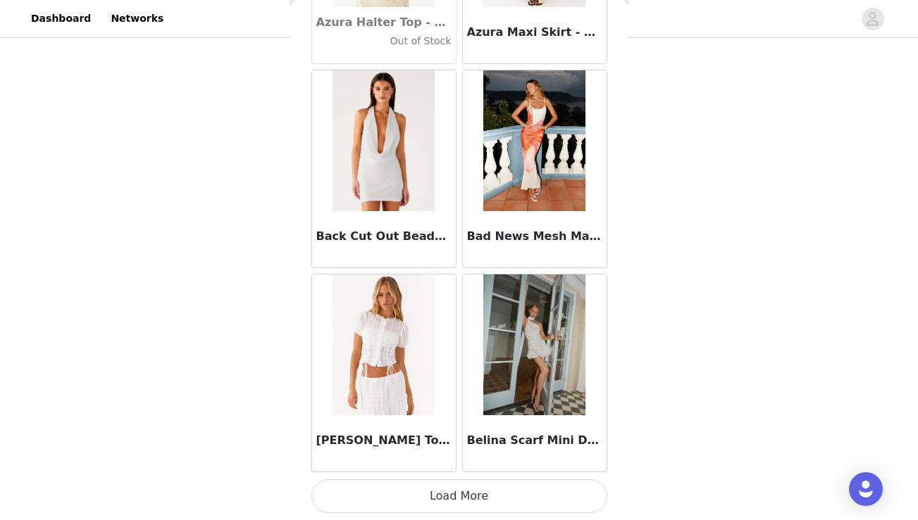
click at [450, 487] on button "Load More" at bounding box center [459, 497] width 296 height 34
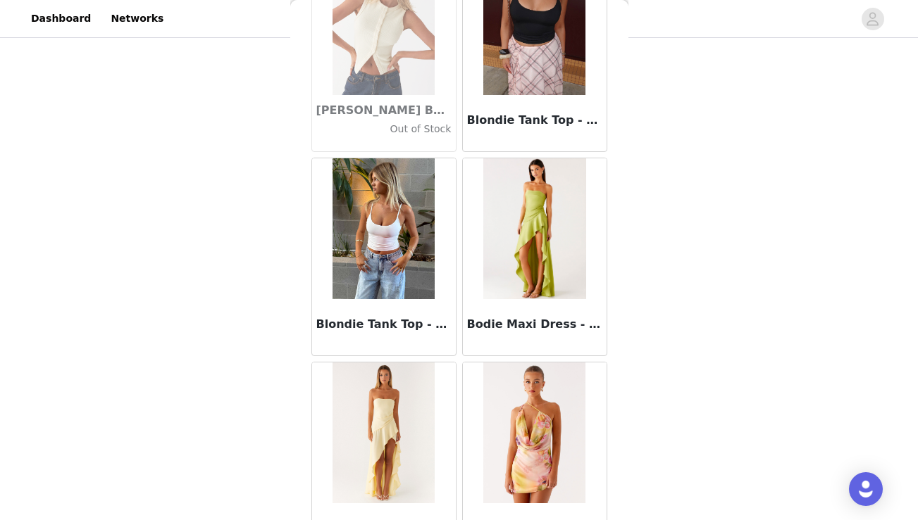
scroll to position [11845, 0]
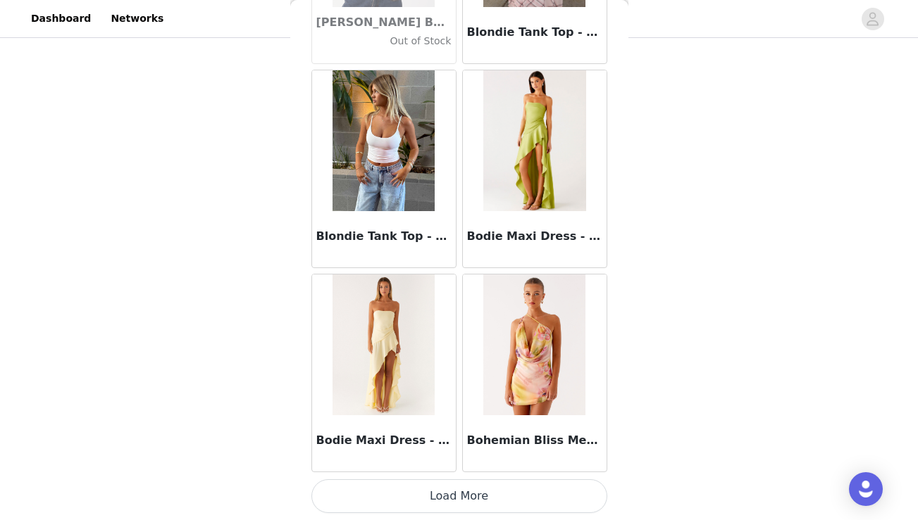
click at [447, 503] on button "Load More" at bounding box center [459, 497] width 296 height 34
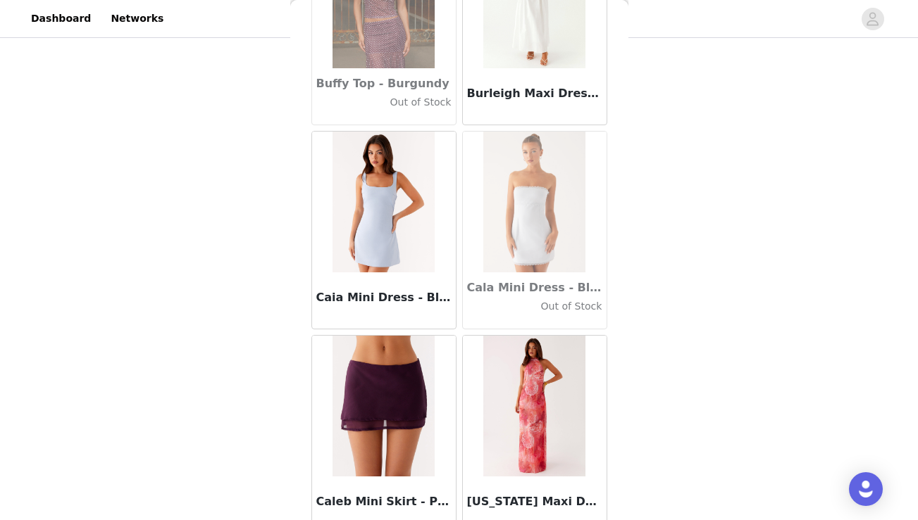
scroll to position [13888, 0]
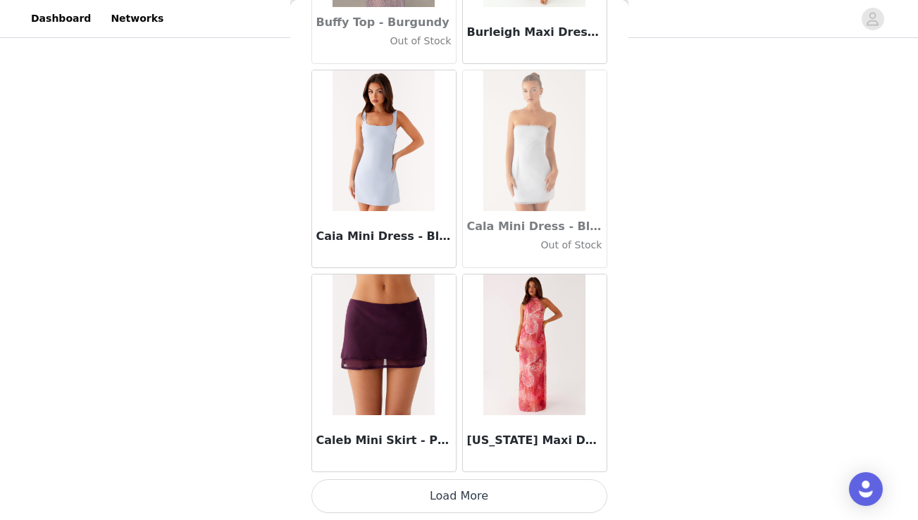
click at [461, 503] on button "Load More" at bounding box center [459, 497] width 296 height 34
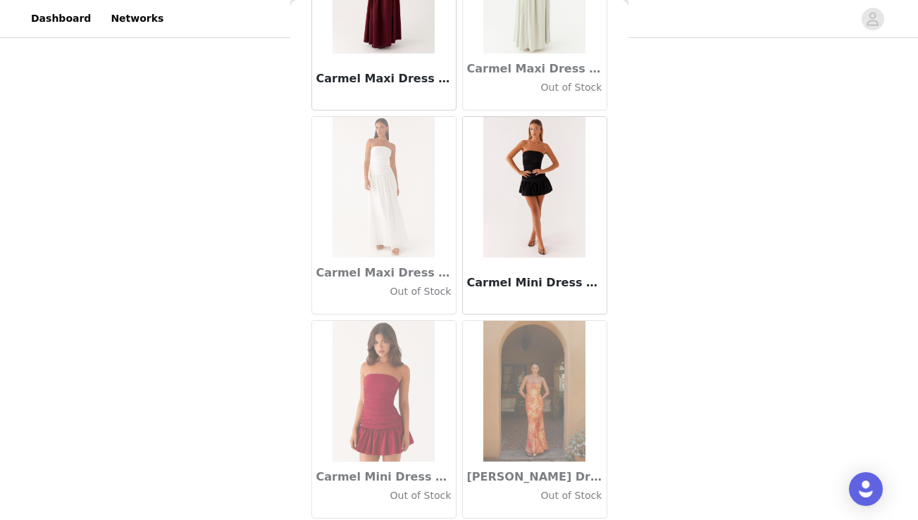
scroll to position [15930, 0]
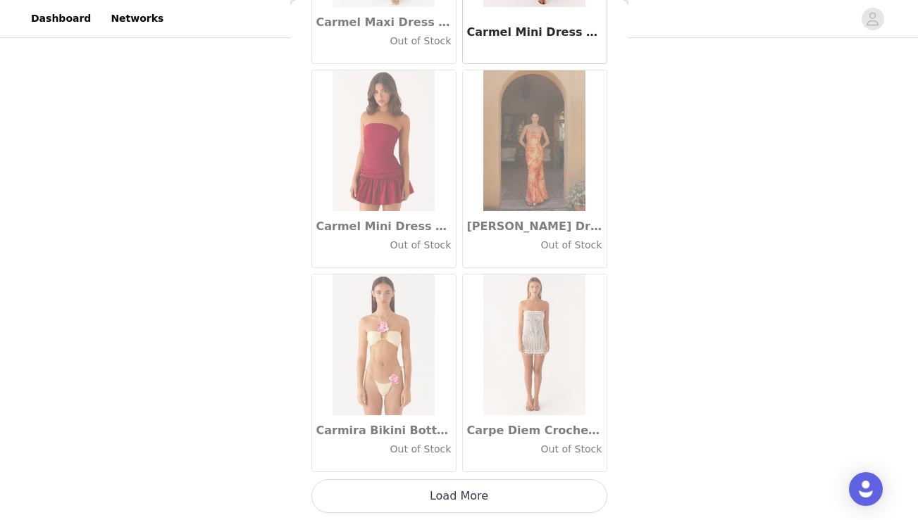
click at [446, 498] on button "Load More" at bounding box center [459, 497] width 296 height 34
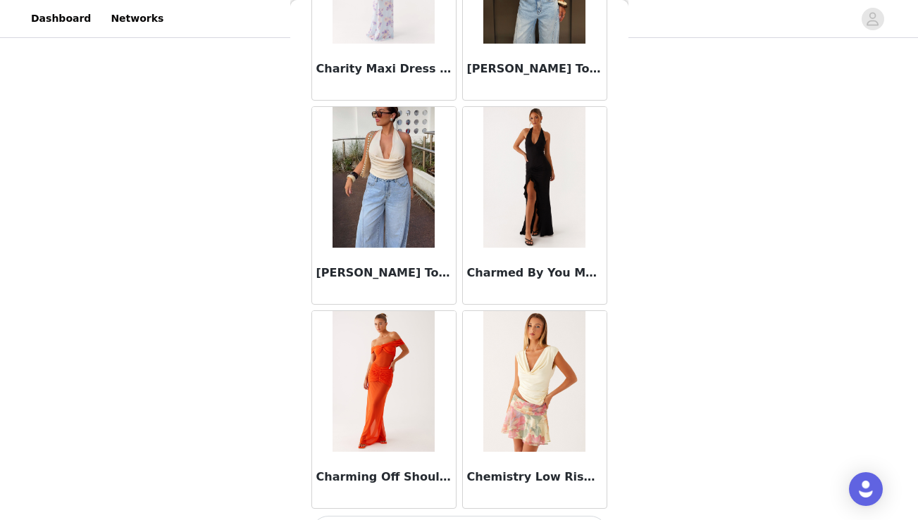
scroll to position [17972, 0]
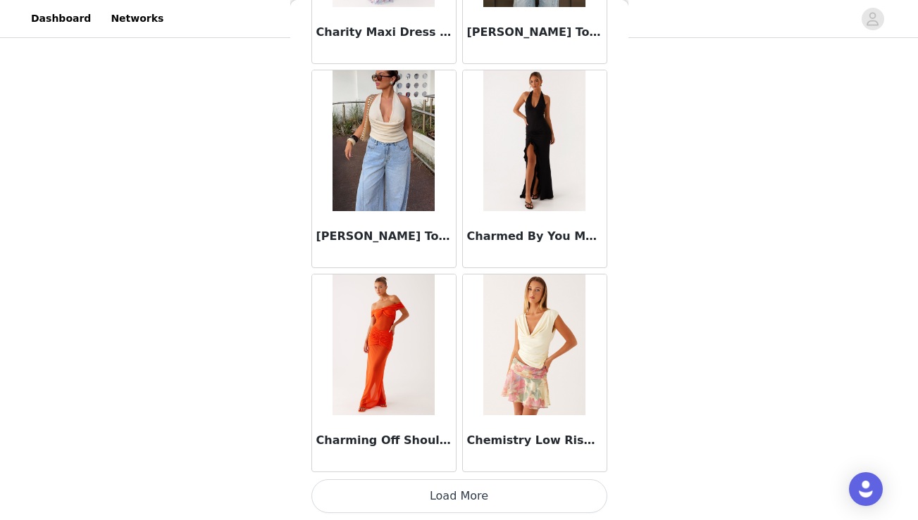
click at [476, 495] on button "Load More" at bounding box center [459, 497] width 296 height 34
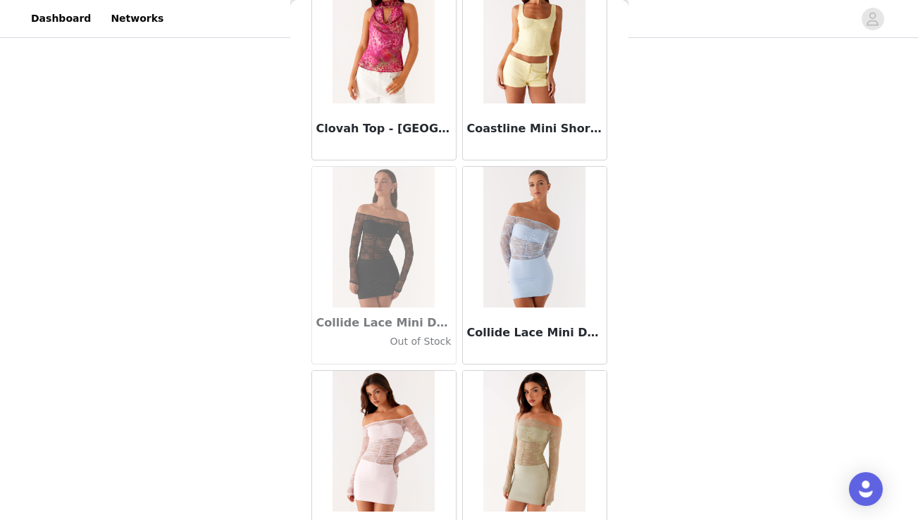
scroll to position [19716, 0]
